Goal: Information Seeking & Learning: Learn about a topic

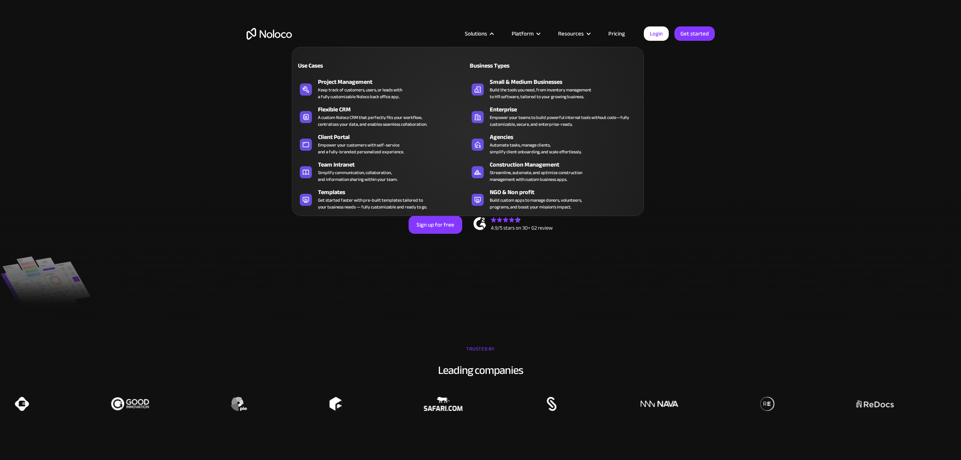
click at [490, 35] on div "Solutions" at bounding box center [478, 34] width 47 height 10
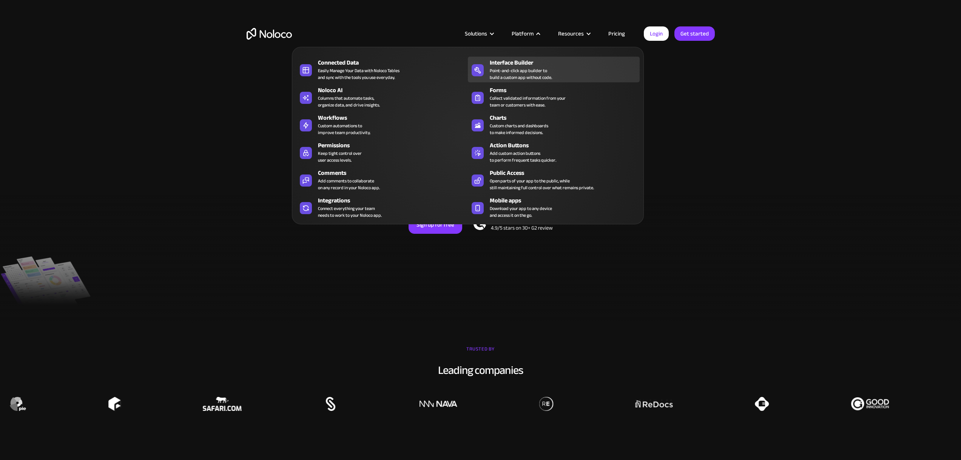
click at [518, 60] on div "Interface Builder" at bounding box center [566, 62] width 153 height 9
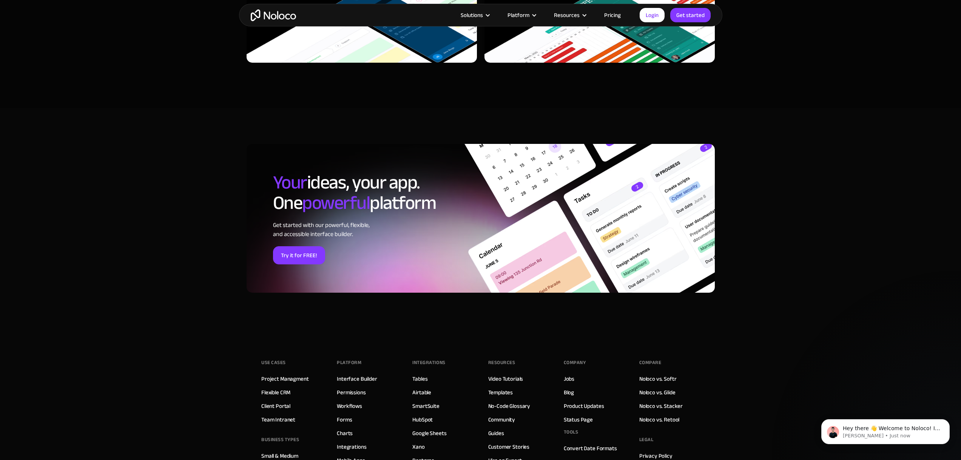
scroll to position [2328, 0]
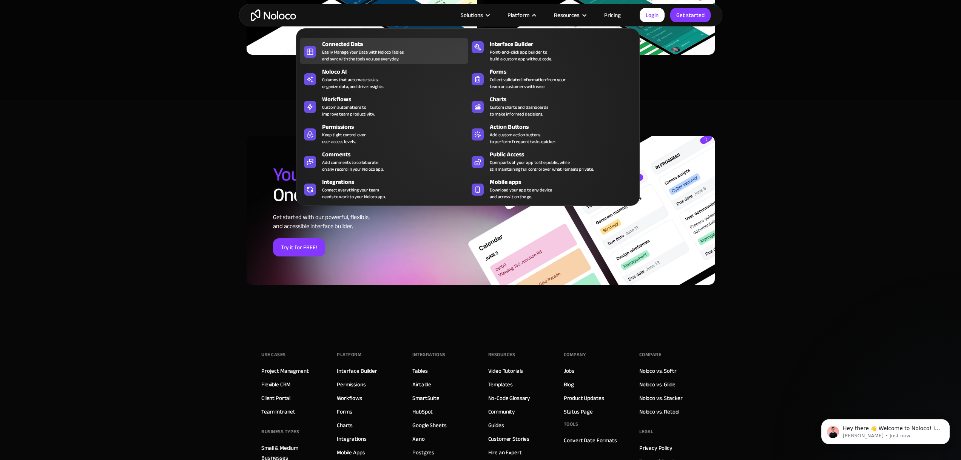
click at [404, 57] on div "Connected Data Easily Manage Your Data with Noloco Tables and sync with the too…" at bounding box center [393, 51] width 142 height 23
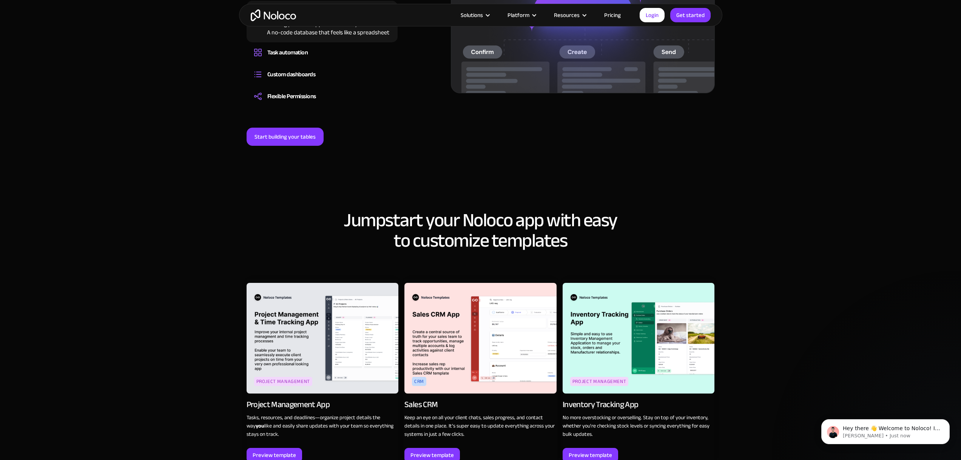
scroll to position [776, 0]
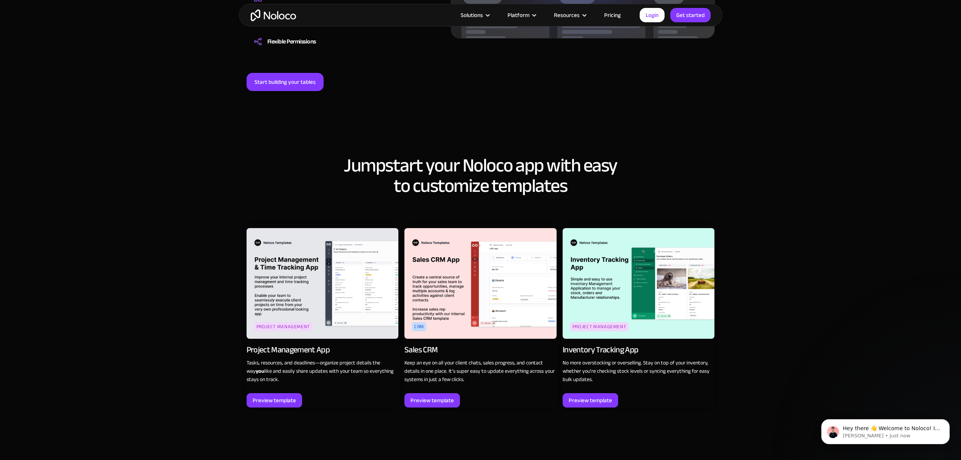
drag, startPoint x: 785, startPoint y: 97, endPoint x: 711, endPoint y: 61, distance: 82.4
click at [785, 110] on section "Jumpstart your Noloco app with easy to customize templates Project Management P…" at bounding box center [480, 287] width 961 height 355
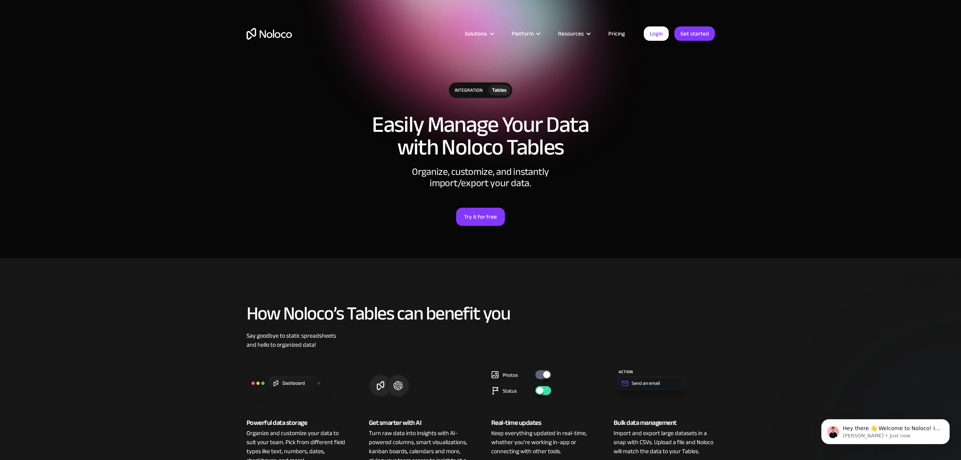
scroll to position [0, 0]
click at [484, 217] on div "Try it for free" at bounding box center [480, 218] width 33 height 10
